Goal: Find contact information: Find contact information

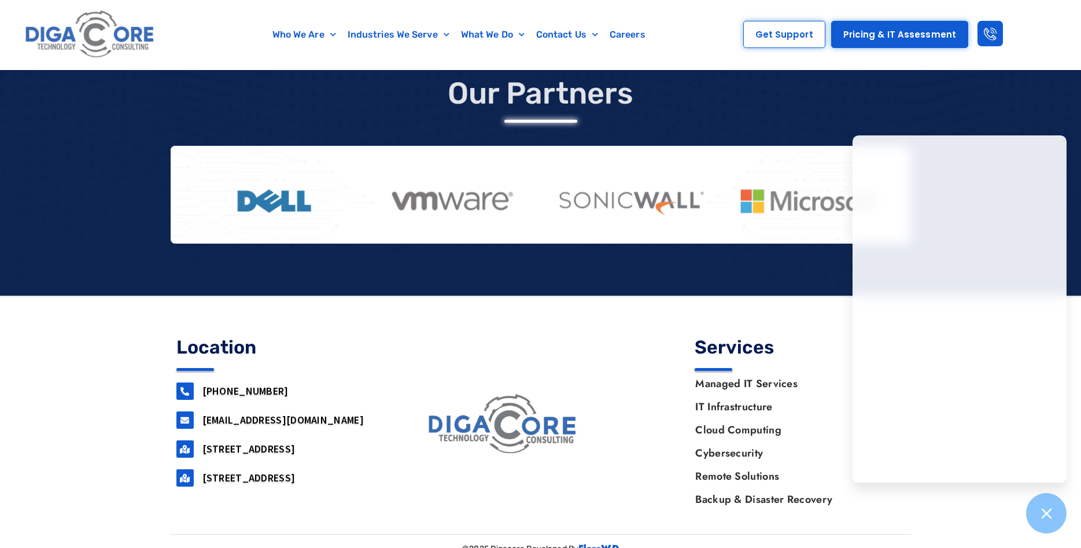
scroll to position [977, 0]
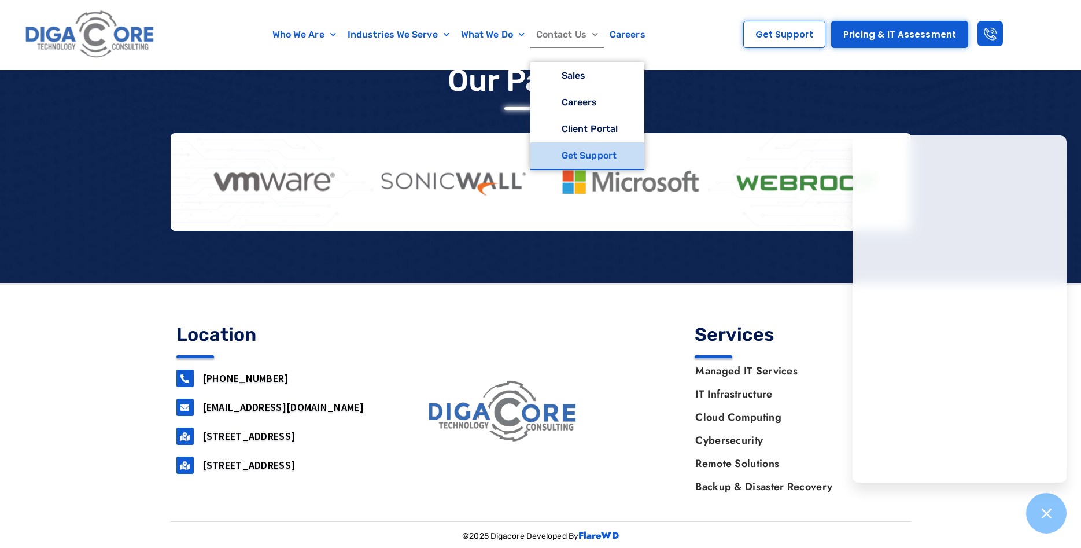
click at [566, 33] on link "Contact Us" at bounding box center [567, 34] width 73 height 27
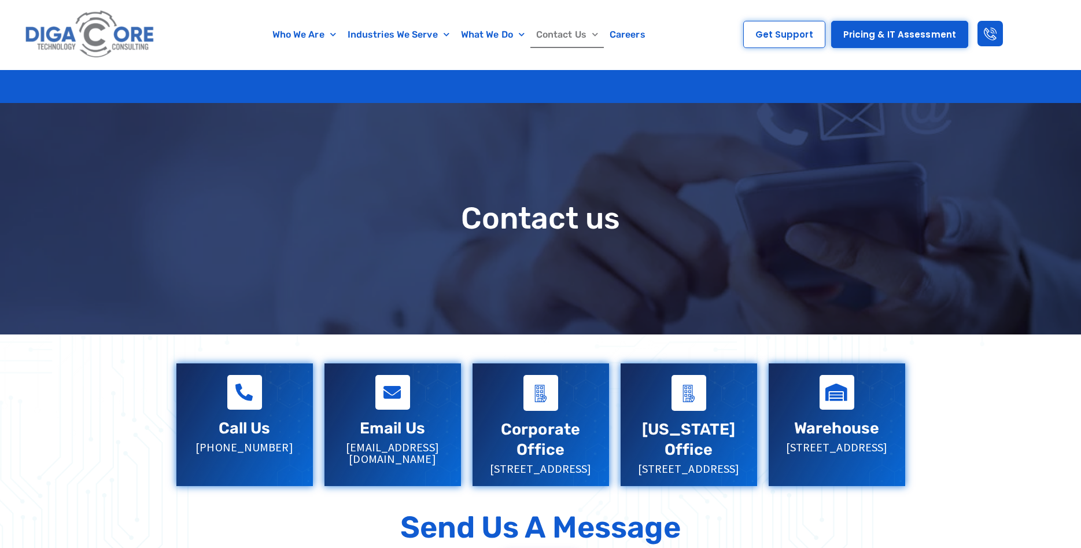
scroll to position [169, 0]
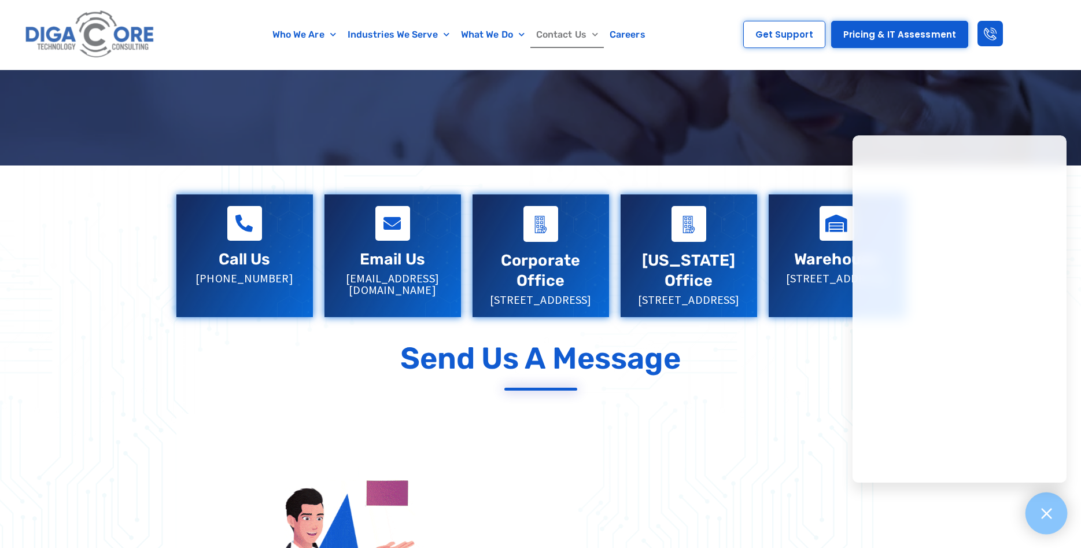
click at [1046, 507] on icon at bounding box center [1046, 513] width 15 height 15
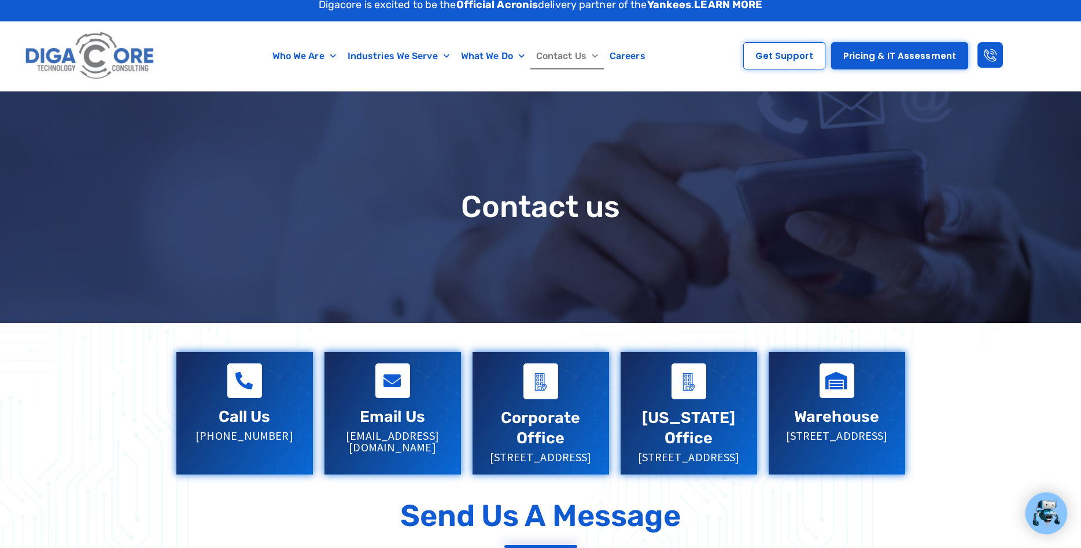
scroll to position [0, 0]
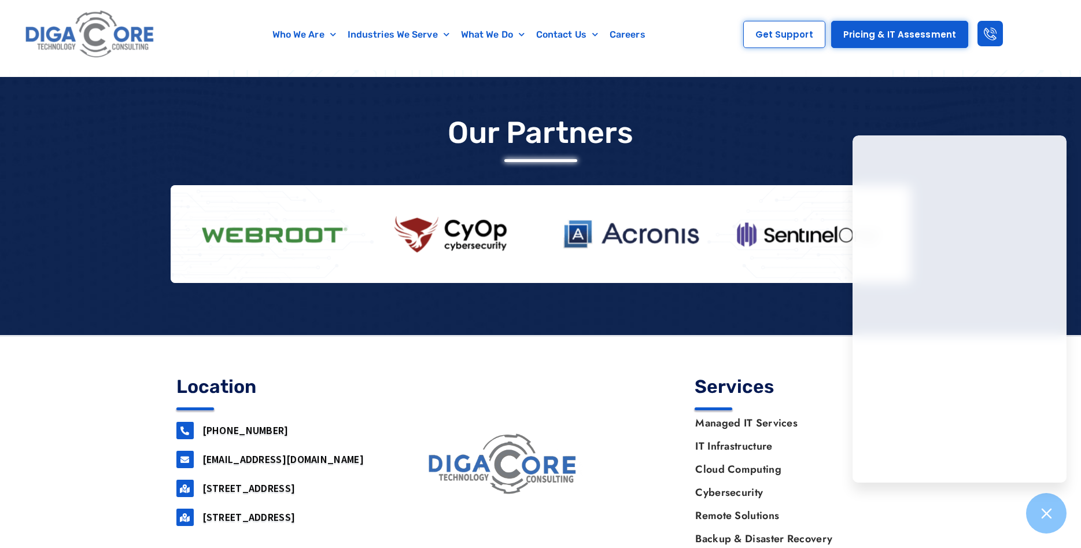
scroll to position [977, 0]
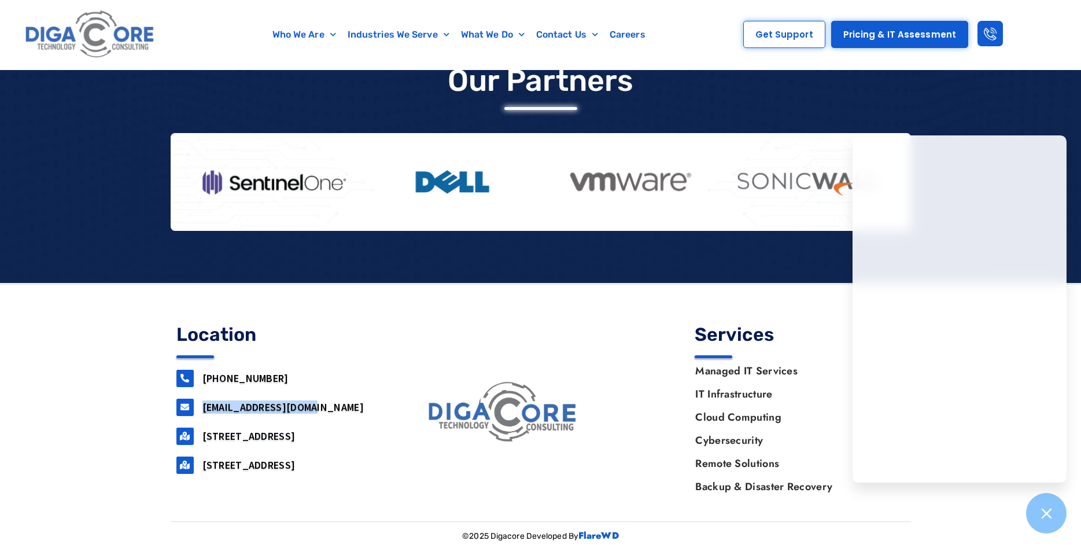
drag, startPoint x: 315, startPoint y: 404, endPoint x: 203, endPoint y: 403, distance: 112.3
click at [203, 403] on h3 "[EMAIL_ADDRESS][DOMAIN_NAME]" at bounding box center [295, 406] width 185 height 13
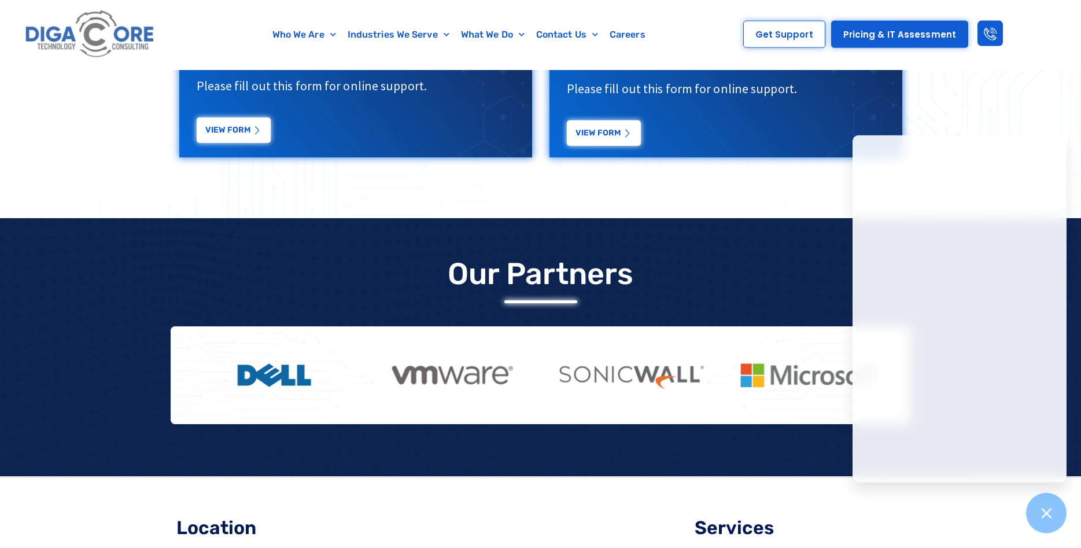
scroll to position [662, 0]
